Goal: Navigation & Orientation: Find specific page/section

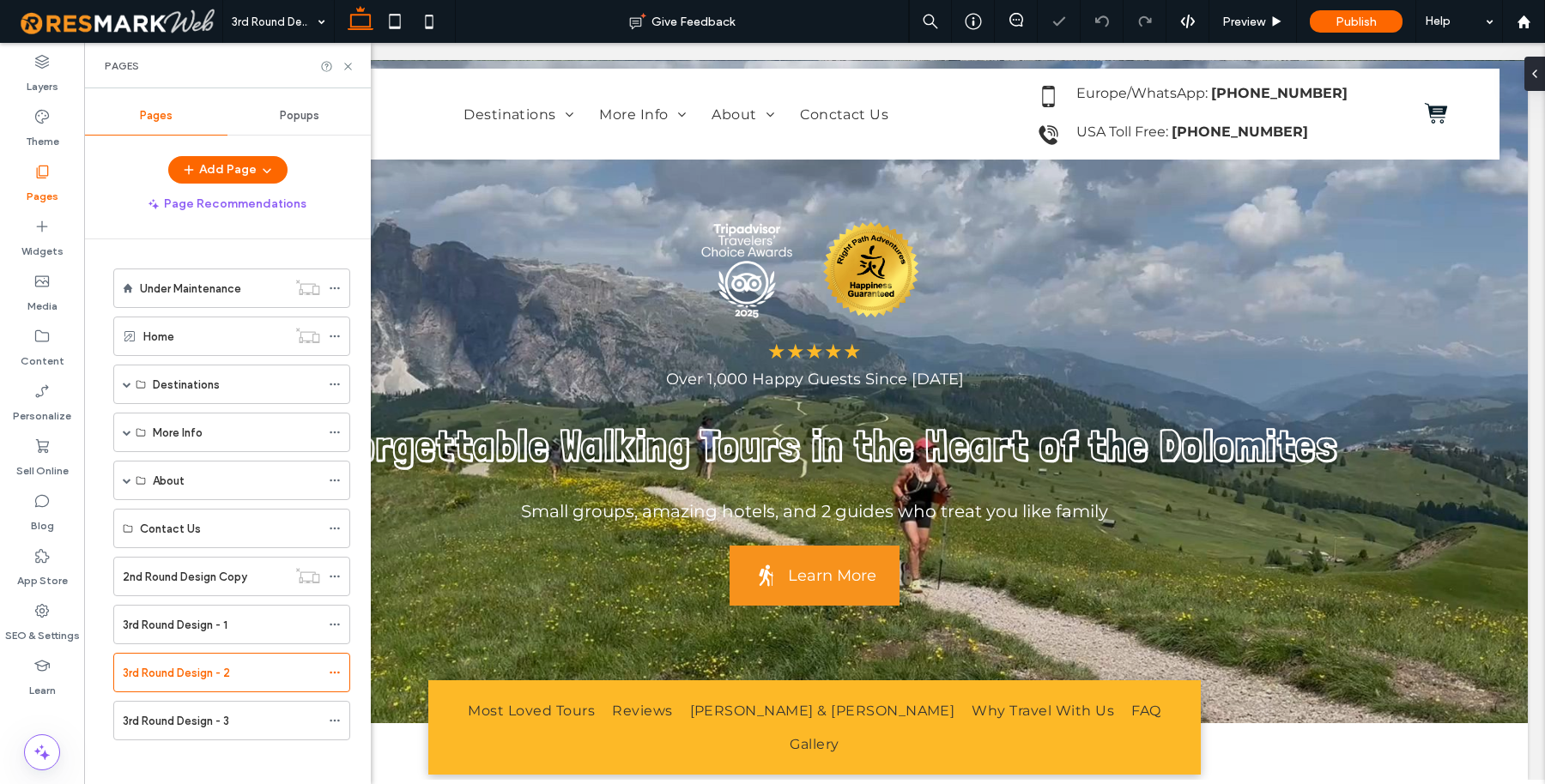
click at [233, 596] on ol "Under Maintenance Home Destinations Dolomites/[GEOGRAPHIC_DATA] Dolomites Walki…" at bounding box center [221, 504] width 259 height 472
click at [229, 616] on div "3rd Round Design - 1" at bounding box center [221, 625] width 198 height 18
click at [212, 577] on label "2nd Round Design Copy" at bounding box center [184, 577] width 124 height 30
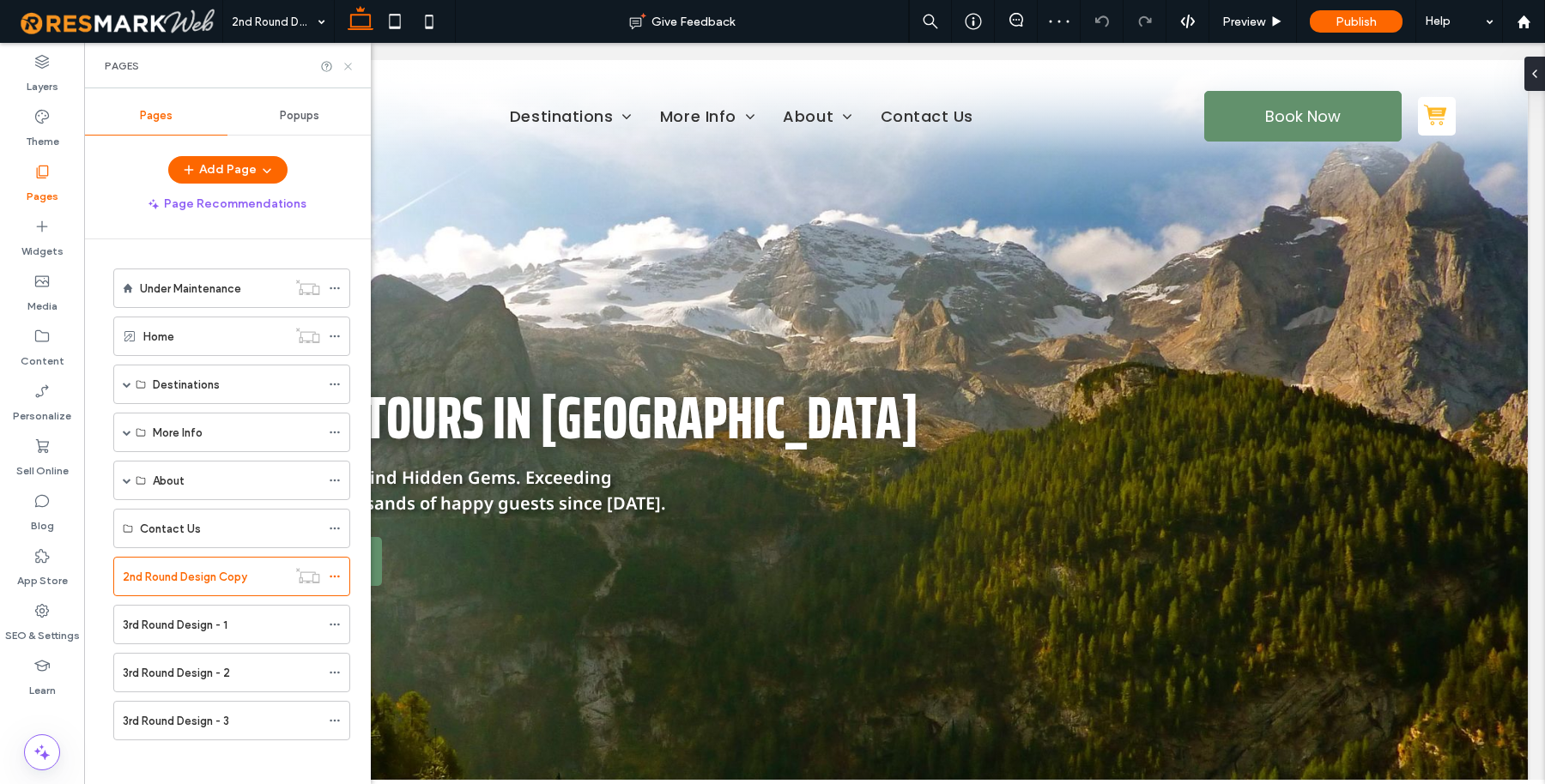
click at [350, 63] on icon at bounding box center [348, 66] width 13 height 13
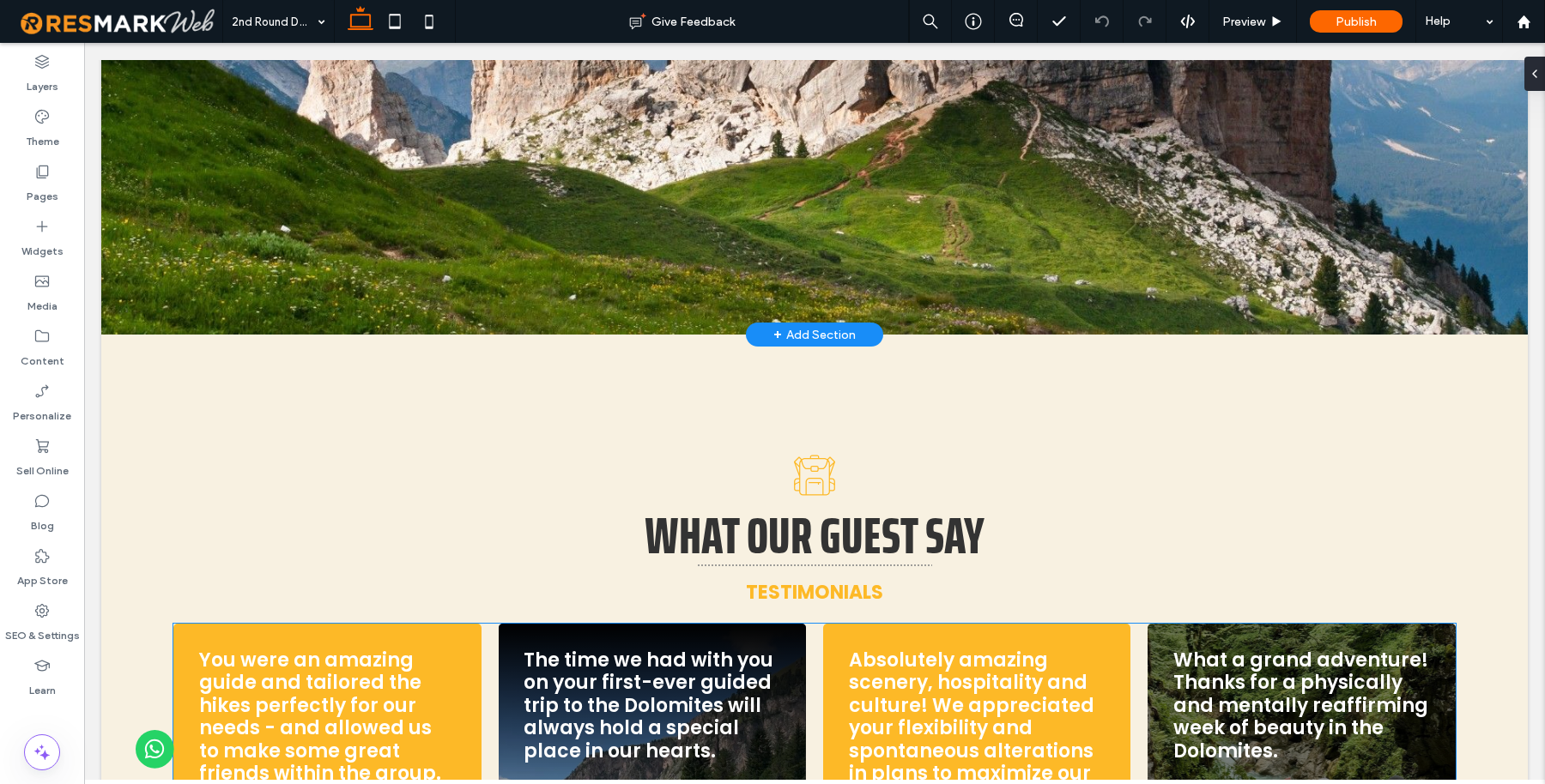
scroll to position [2083, 0]
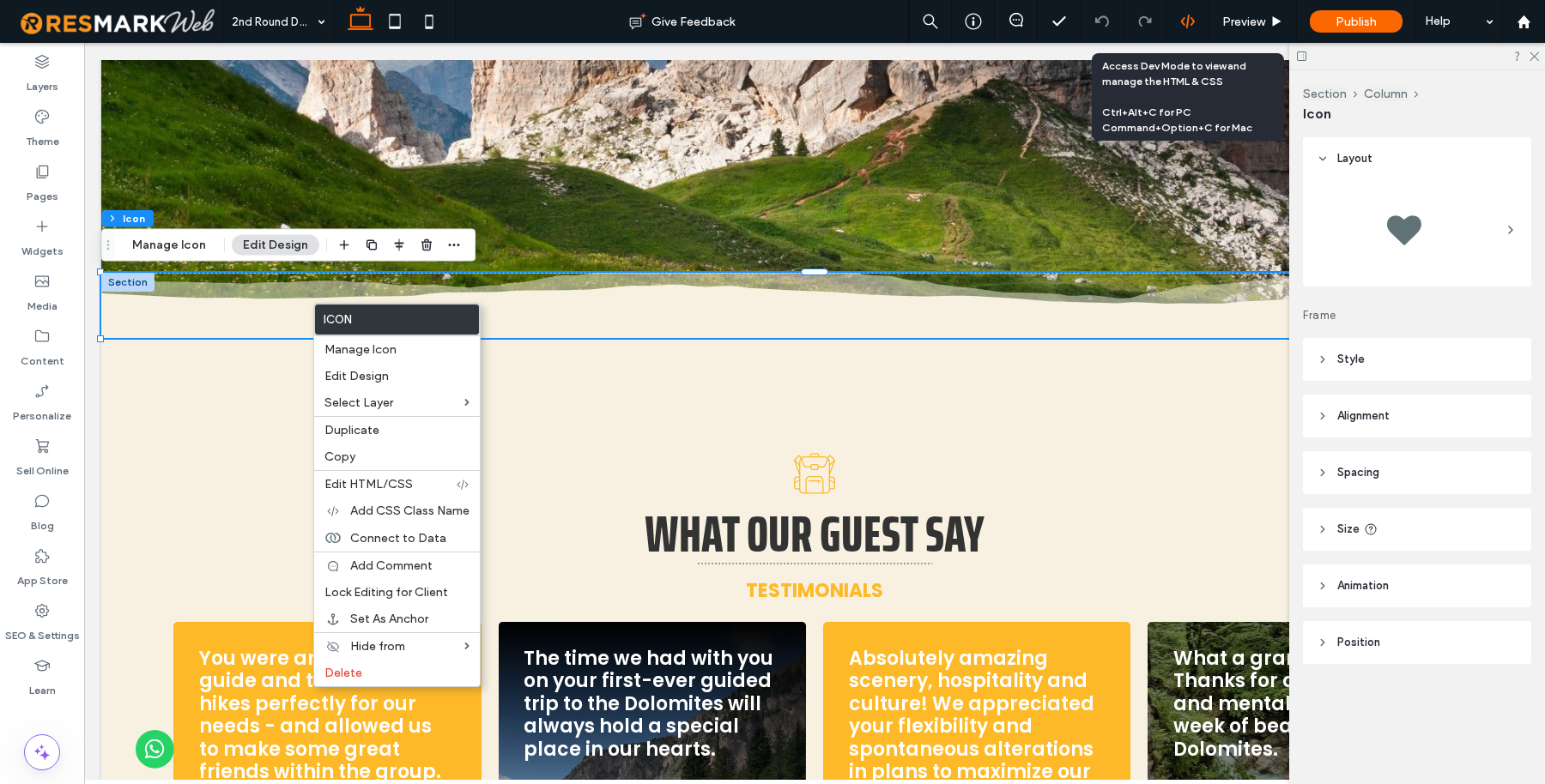
click at [1194, 23] on use at bounding box center [1187, 22] width 14 height 14
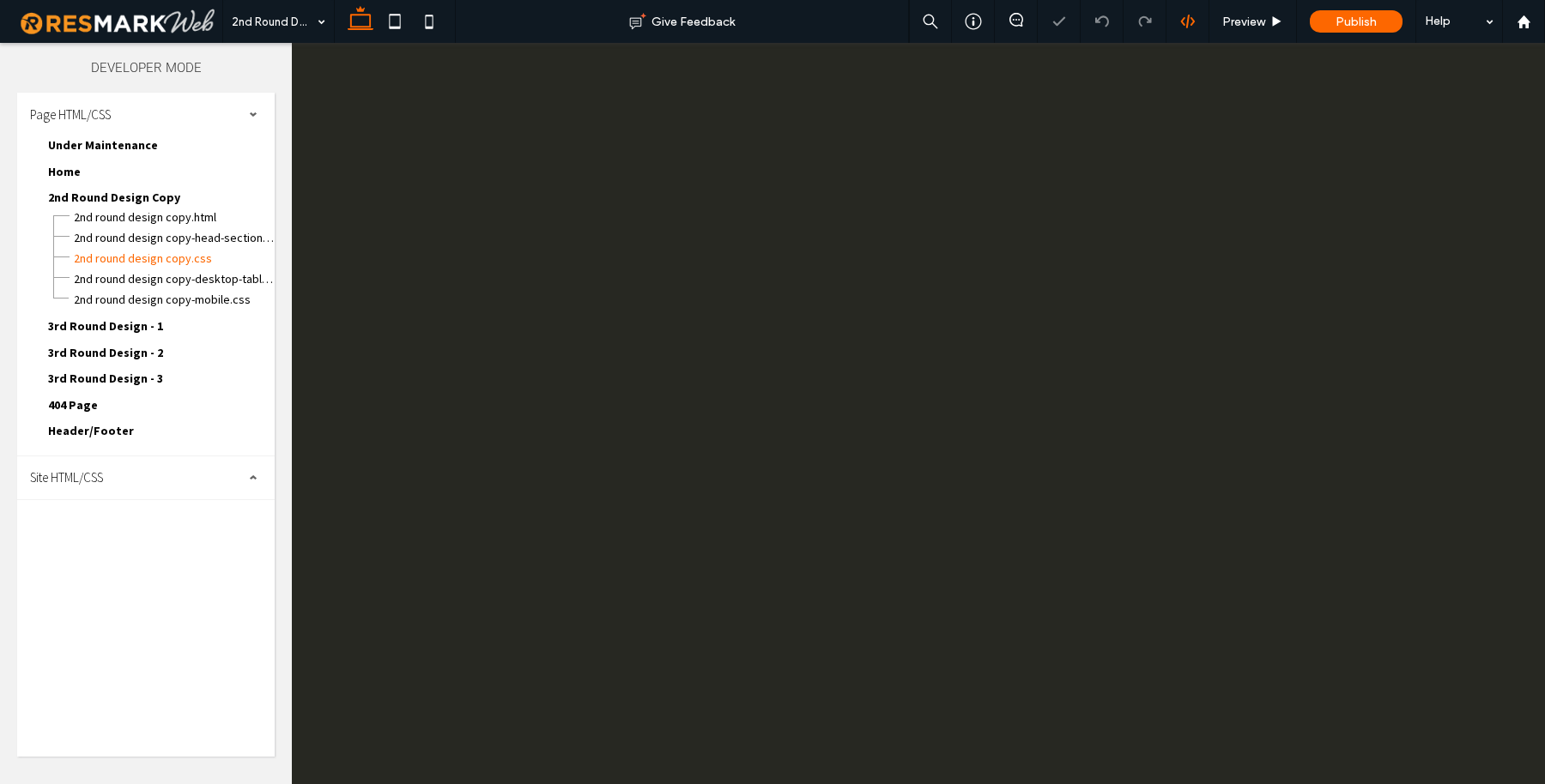
scroll to position [0, 0]
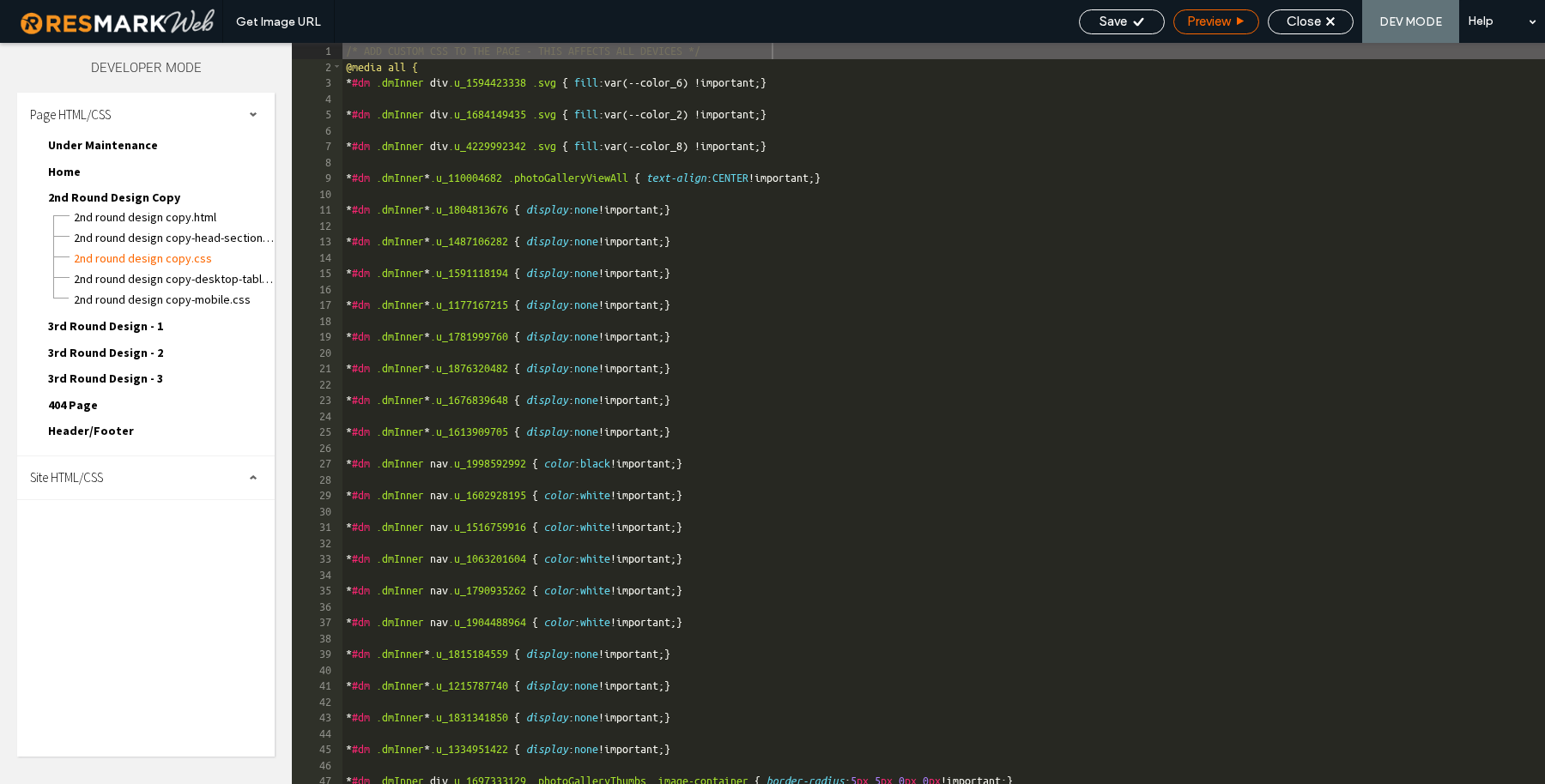
click at [1220, 22] on span "Preview" at bounding box center [1208, 22] width 43 height 16
